Goal: Transaction & Acquisition: Purchase product/service

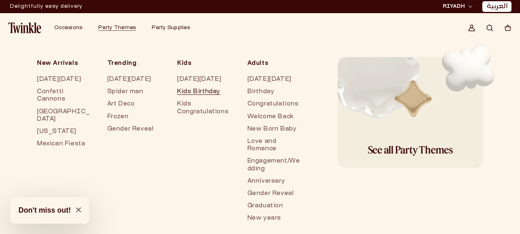
click at [186, 98] on link "Kids Birthday" at bounding box center [204, 92] width 54 height 12
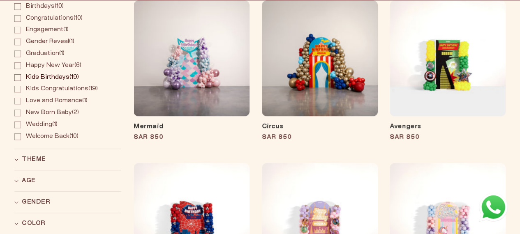
scroll to position [288, 0]
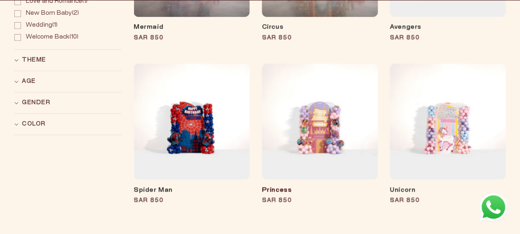
click at [334, 187] on link "Princess" at bounding box center [320, 191] width 116 height 8
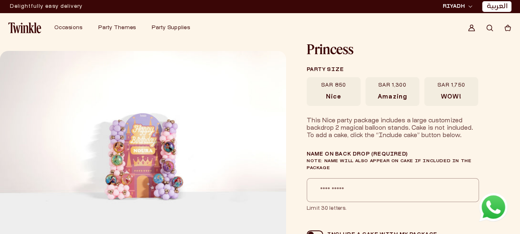
click at [371, 93] on label "SAR 1,300 Amazing" at bounding box center [393, 91] width 54 height 29
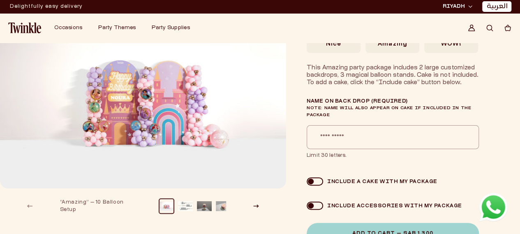
scroll to position [41, 0]
